Goal: Book appointment/travel/reservation

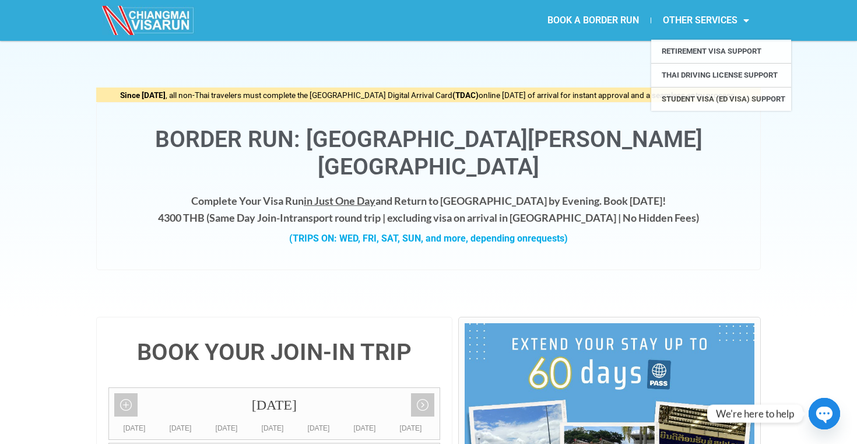
click at [620, 14] on link "BOOK A BORDER RUN" at bounding box center [593, 20] width 115 height 27
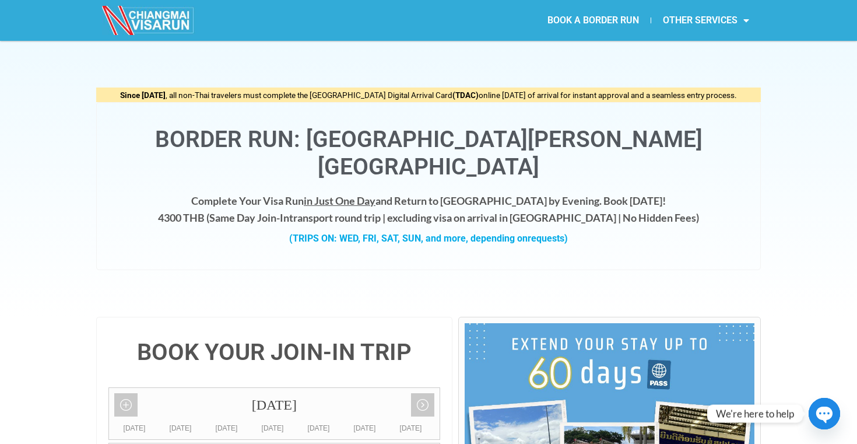
drag, startPoint x: 497, startPoint y: 138, endPoint x: 711, endPoint y: 149, distance: 214.3
click at [711, 149] on h1 "Border Run: [GEOGRAPHIC_DATA][PERSON_NAME][GEOGRAPHIC_DATA]" at bounding box center [428, 153] width 640 height 55
copy h1 "Chiang Khong"
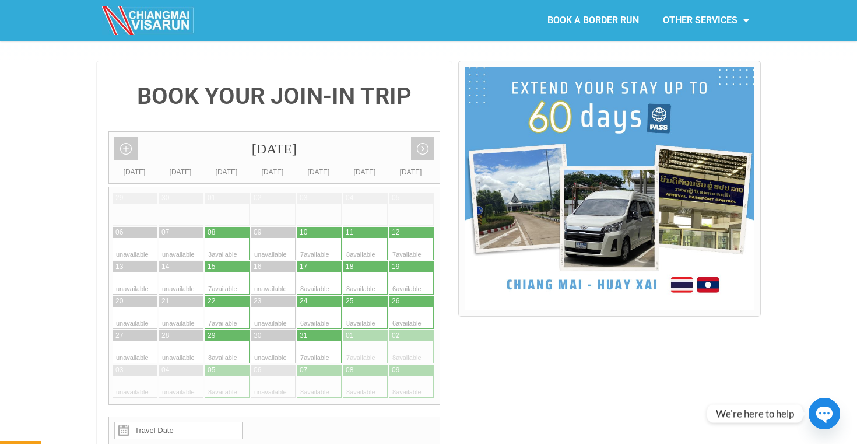
scroll to position [255, 0]
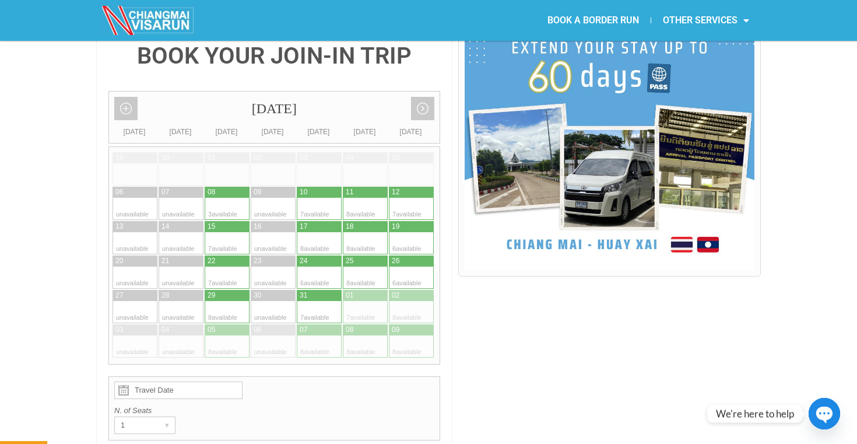
scroll to position [295, 0]
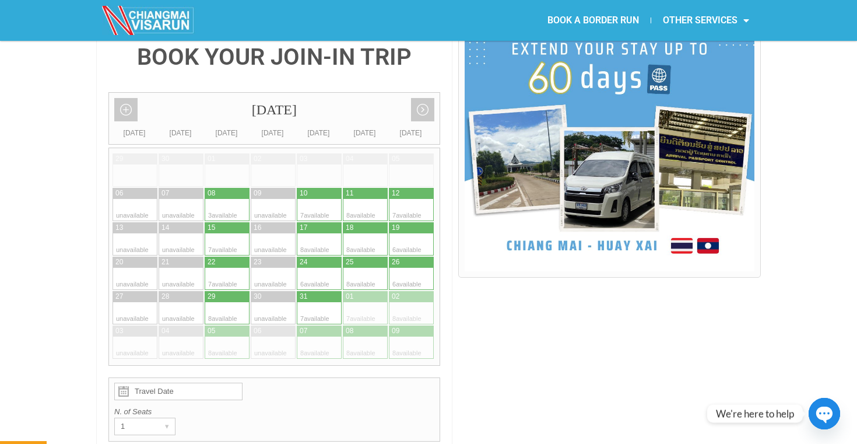
click at [319, 199] on div at bounding box center [330, 210] width 23 height 22
type input "10 October 2025"
radio input "true"
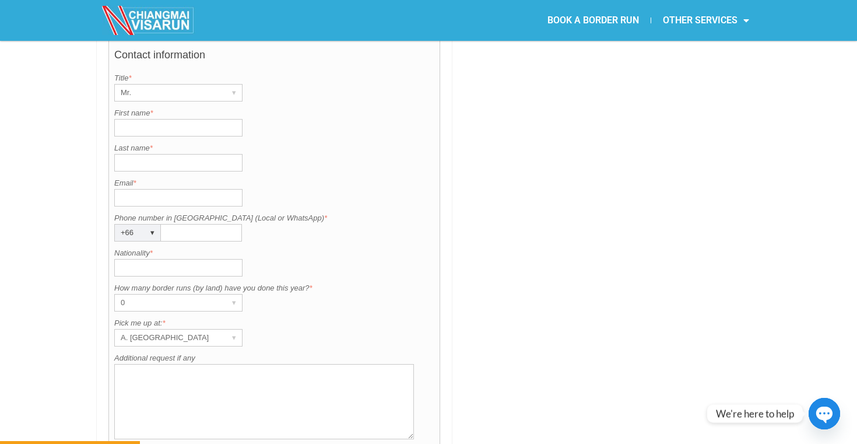
scroll to position [883, 0]
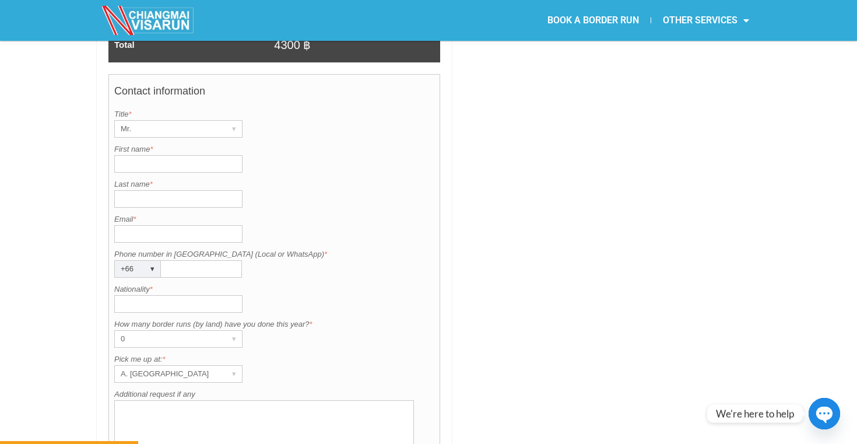
click at [206, 155] on input "First name *" at bounding box center [178, 163] width 128 height 17
type input "Shannon"
type input "Burk"
type input "0619195181"
type input "[GEOGRAPHIC_DATA]"
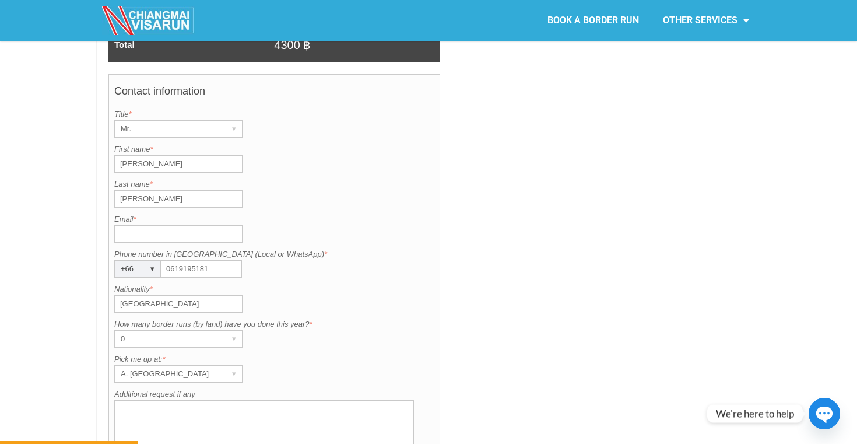
click at [205, 225] on input "Email *" at bounding box center [178, 233] width 128 height 17
type input "shannon123burk@gmail.com"
click at [170, 331] on div "0" at bounding box center [167, 339] width 105 height 16
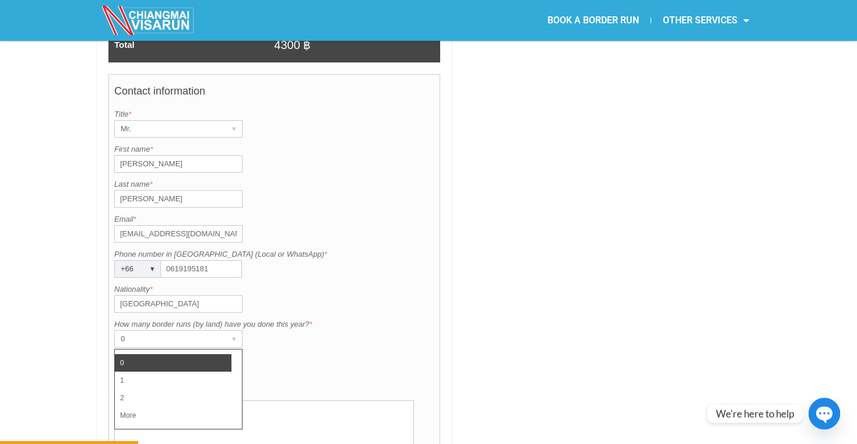
click at [166, 354] on li "0" at bounding box center [173, 362] width 117 height 17
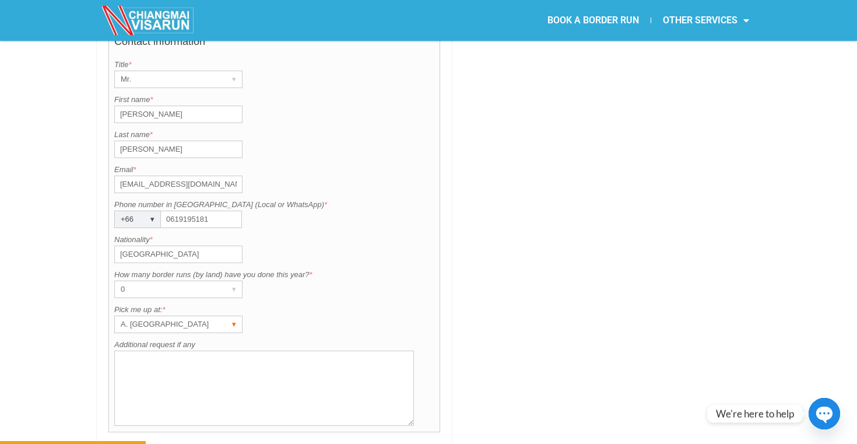
scroll to position [934, 0]
click at [215, 314] on div "A. [GEOGRAPHIC_DATA]" at bounding box center [167, 322] width 105 height 16
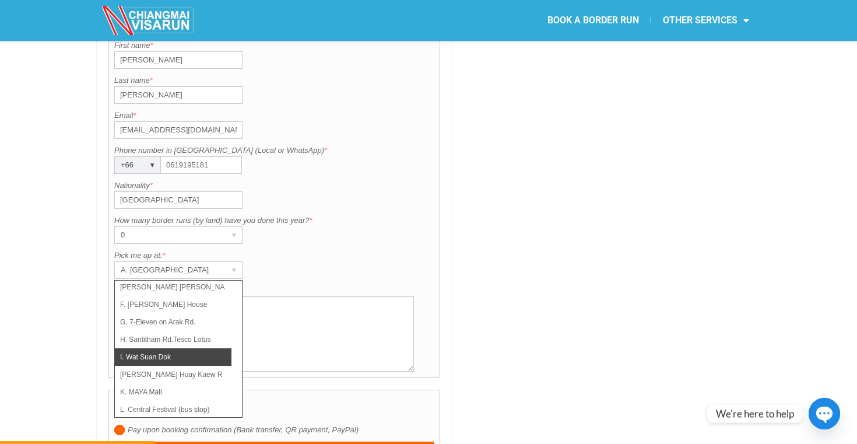
scroll to position [83, 0]
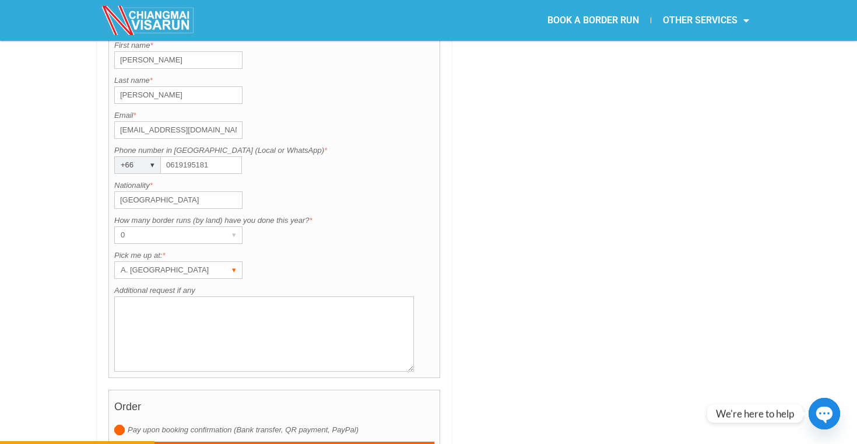
click at [189, 262] on div "A. [GEOGRAPHIC_DATA]" at bounding box center [167, 270] width 105 height 16
click at [347, 215] on div "How many border runs (by land) have you done this year? is required. How many b…" at bounding box center [274, 229] width 320 height 29
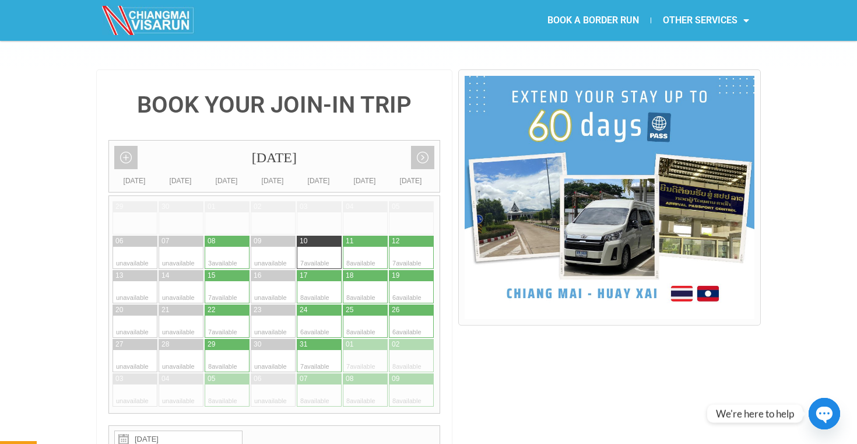
scroll to position [252, 0]
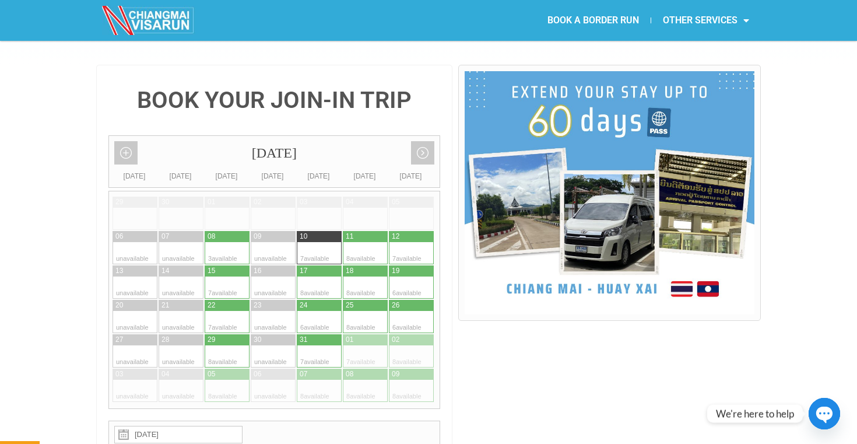
click at [311, 242] on div at bounding box center [308, 253] width 23 height 22
radio input "true"
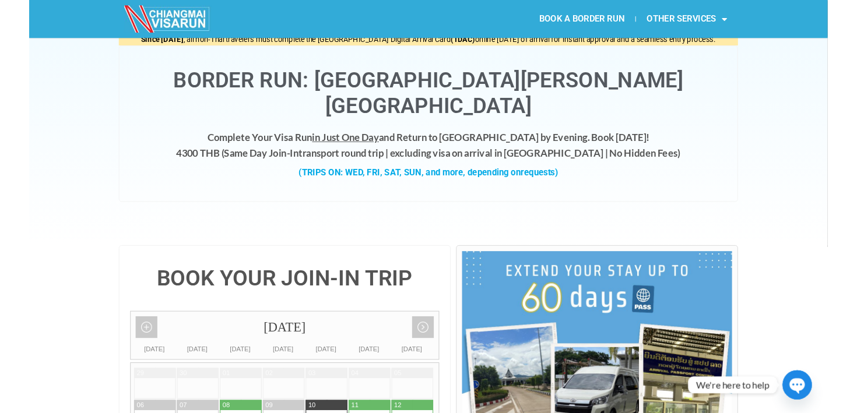
scroll to position [0, 0]
